Goal: Find specific page/section: Find specific page/section

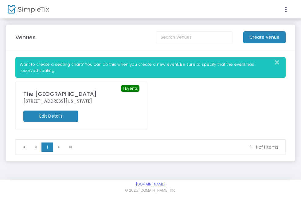
click at [87, 90] on div "The [GEOGRAPHIC_DATA]" at bounding box center [81, 94] width 116 height 8
click at [74, 96] on div "The [GEOGRAPHIC_DATA]" at bounding box center [81, 94] width 116 height 8
click at [57, 100] on div "[STREET_ADDRESS][US_STATE]" at bounding box center [81, 101] width 116 height 6
click at [40, 85] on div "1 Events The [GEOGRAPHIC_DATA] [STREET_ADDRESS][US_STATE] Edit Details" at bounding box center [81, 106] width 132 height 48
click at [40, 91] on div "The [GEOGRAPHIC_DATA]" at bounding box center [81, 94] width 116 height 8
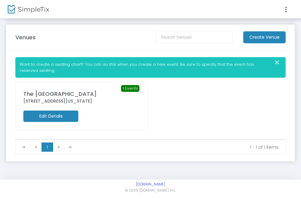
click at [134, 92] on div "The [GEOGRAPHIC_DATA]" at bounding box center [81, 94] width 116 height 8
click at [132, 90] on span "1 Events" at bounding box center [130, 88] width 18 height 7
click at [76, 118] on m-button "Edit Details" at bounding box center [50, 116] width 55 height 11
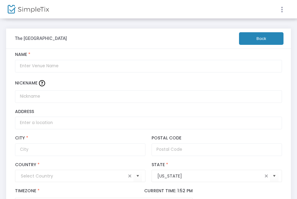
click at [284, 10] on icon at bounding box center [283, 10] width 6 height 8
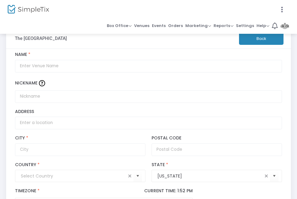
click at [44, 16] on div at bounding box center [78, 9] width 141 height 18
click at [34, 9] on img at bounding box center [28, 9] width 41 height 9
